Goal: Task Accomplishment & Management: Use online tool/utility

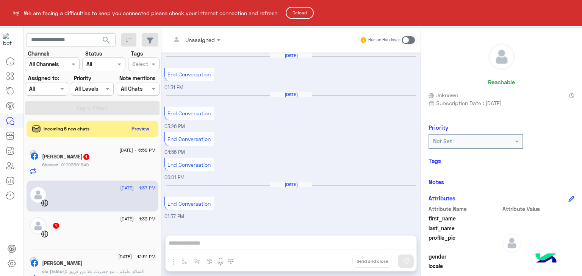
click at [303, 13] on button "Reload" at bounding box center [300, 13] width 28 height 12
